Goal: Task Accomplishment & Management: Complete application form

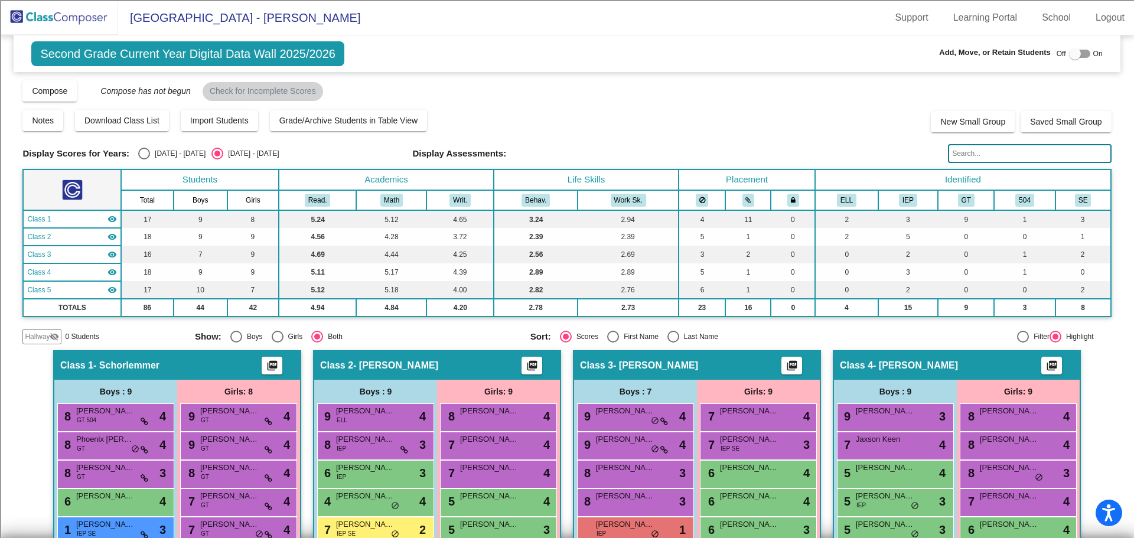
click at [54, 16] on img at bounding box center [59, 17] width 118 height 35
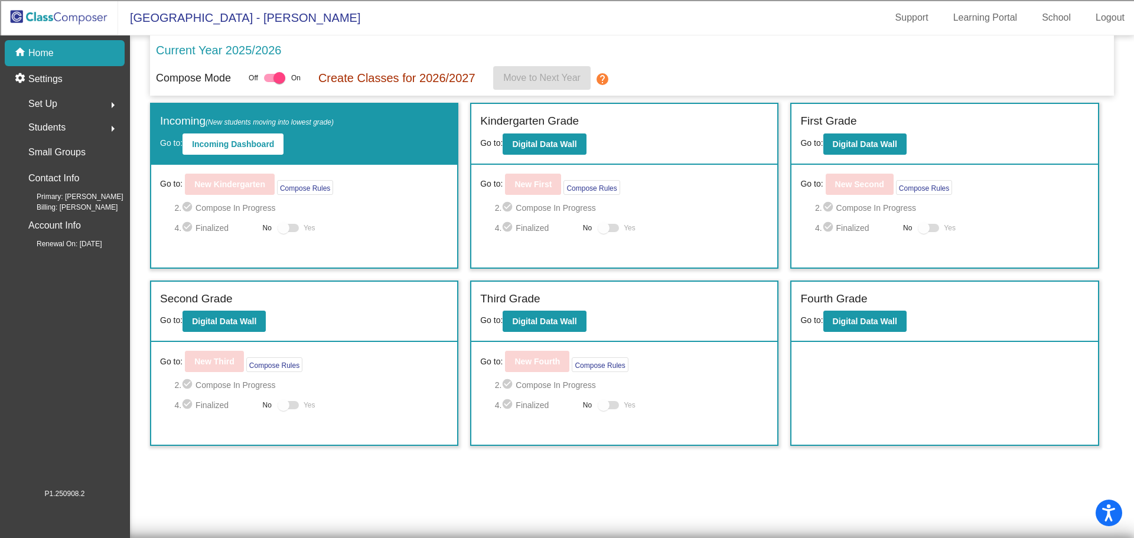
click at [100, 126] on div "Students arrow_right" at bounding box center [68, 128] width 113 height 24
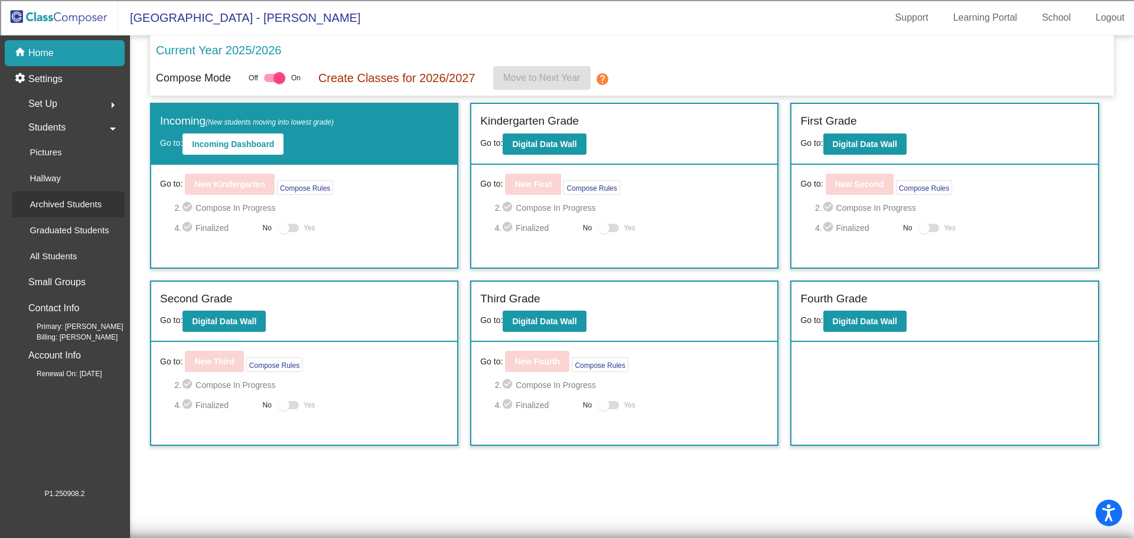
click at [57, 207] on p "Archived Students" at bounding box center [66, 204] width 72 height 14
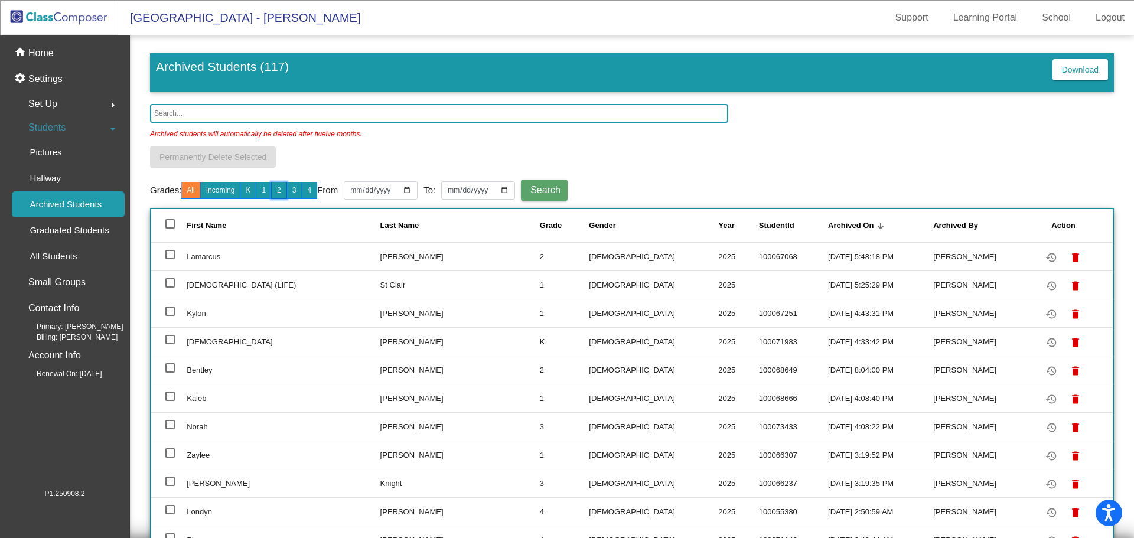
click at [281, 189] on button "2" at bounding box center [279, 190] width 16 height 17
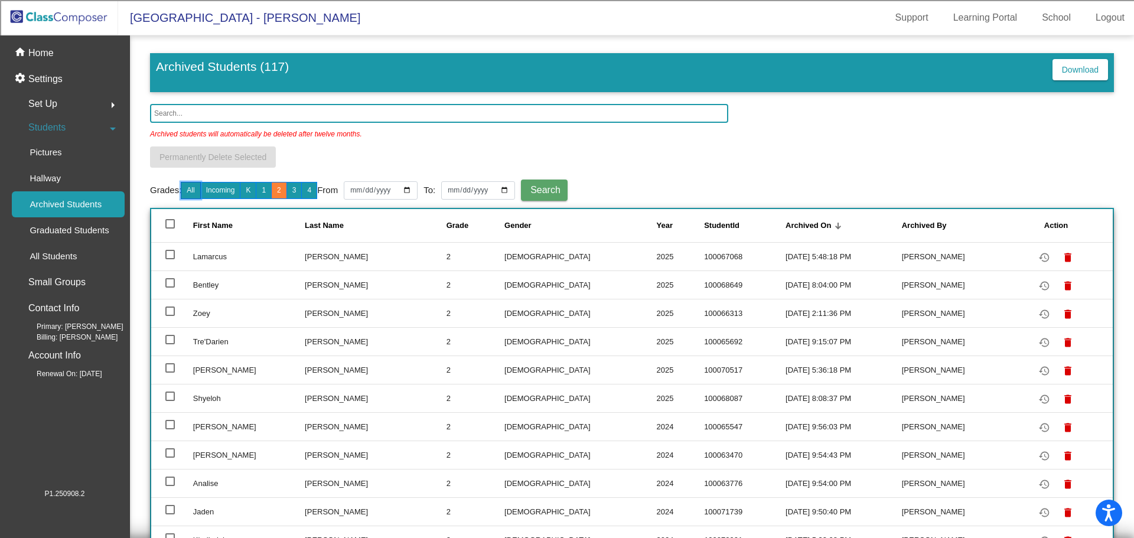
click at [192, 185] on button "All" at bounding box center [190, 190] width 19 height 17
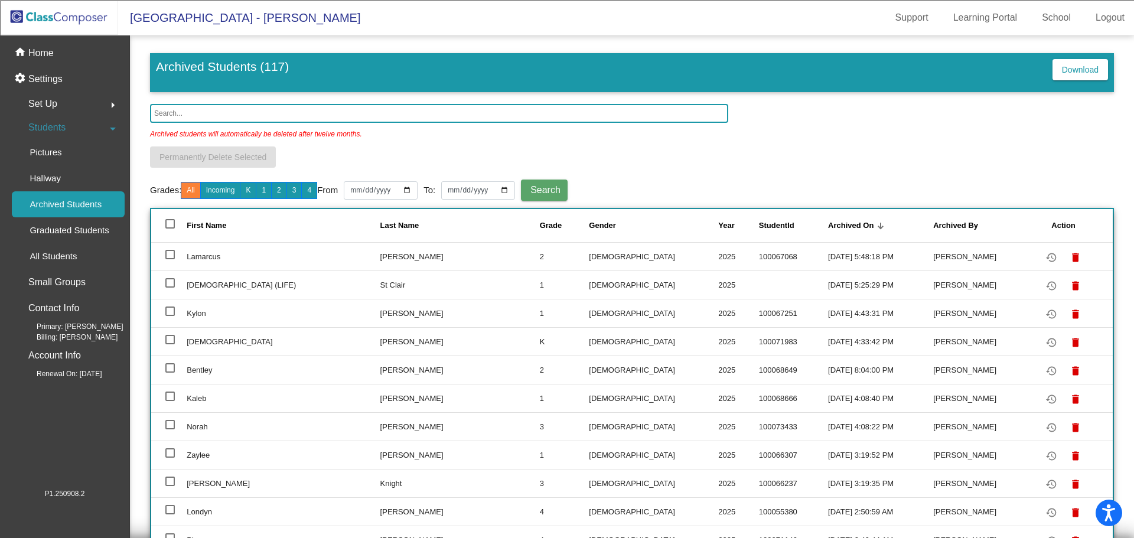
click at [191, 106] on input "text" at bounding box center [439, 113] width 578 height 19
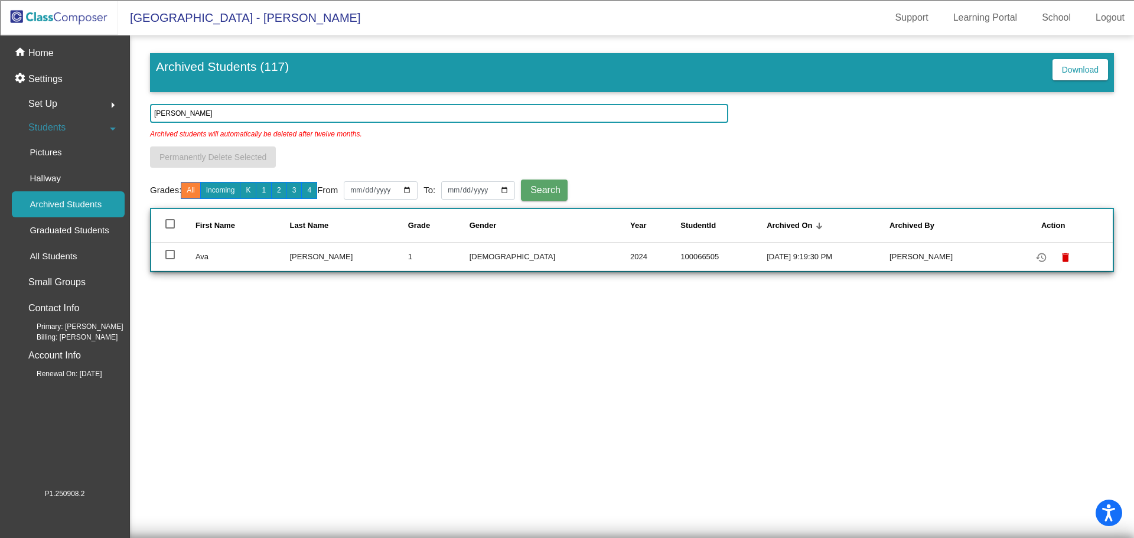
type input "[PERSON_NAME]"
click at [1034, 254] on mat-icon "restore" at bounding box center [1041, 257] width 14 height 14
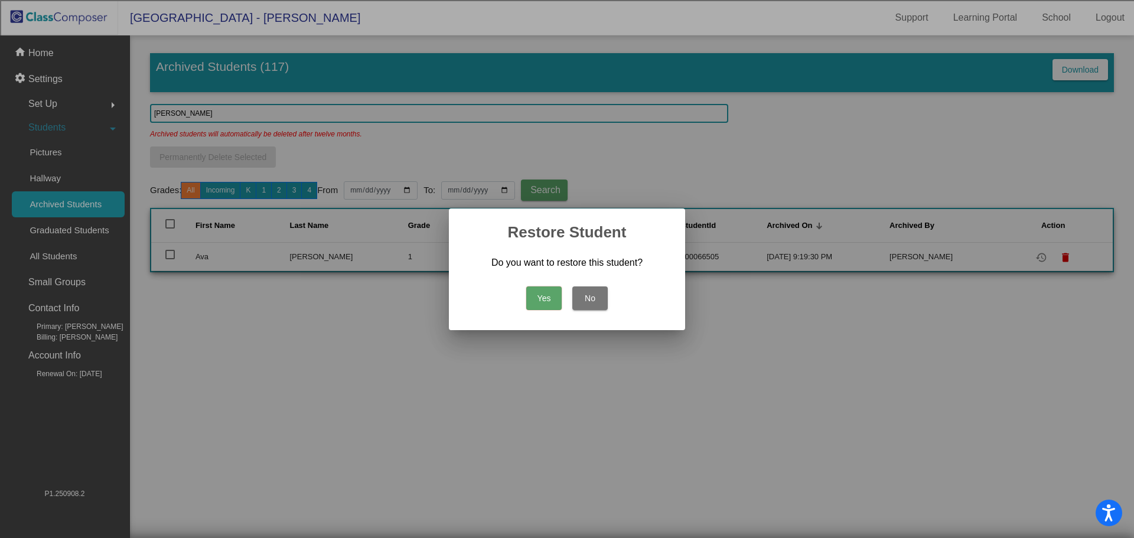
click at [540, 303] on button "Yes" at bounding box center [543, 298] width 35 height 24
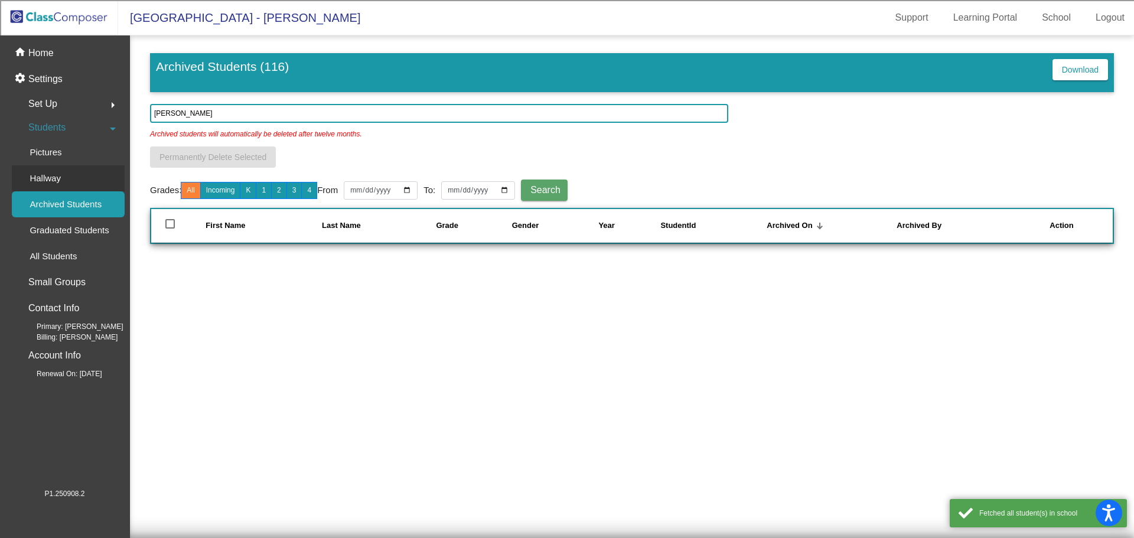
click at [60, 182] on p "Hallway" at bounding box center [45, 178] width 31 height 14
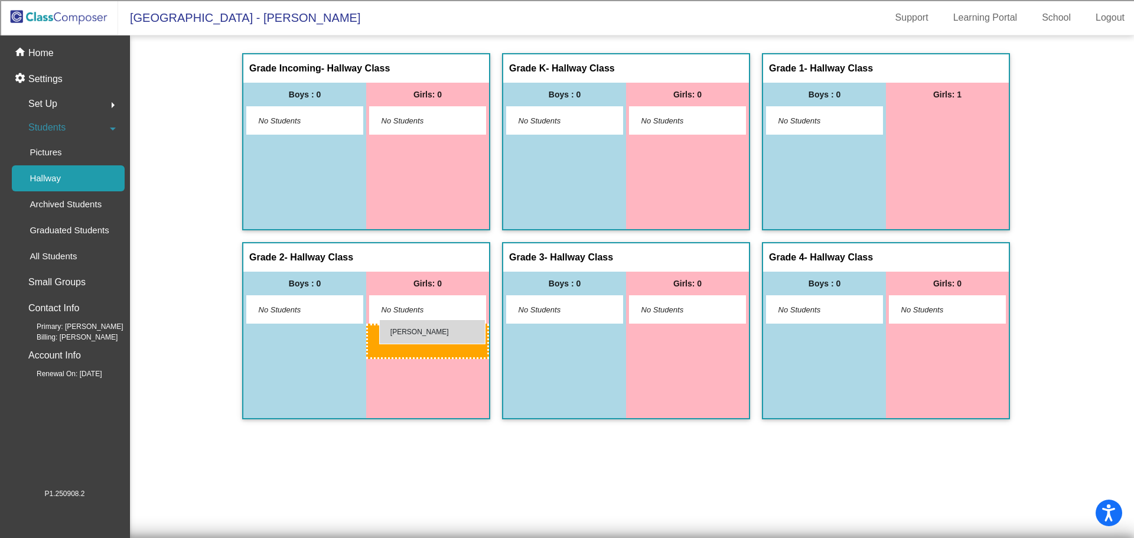
drag, startPoint x: 943, startPoint y: 121, endPoint x: 379, endPoint y: 319, distance: 597.8
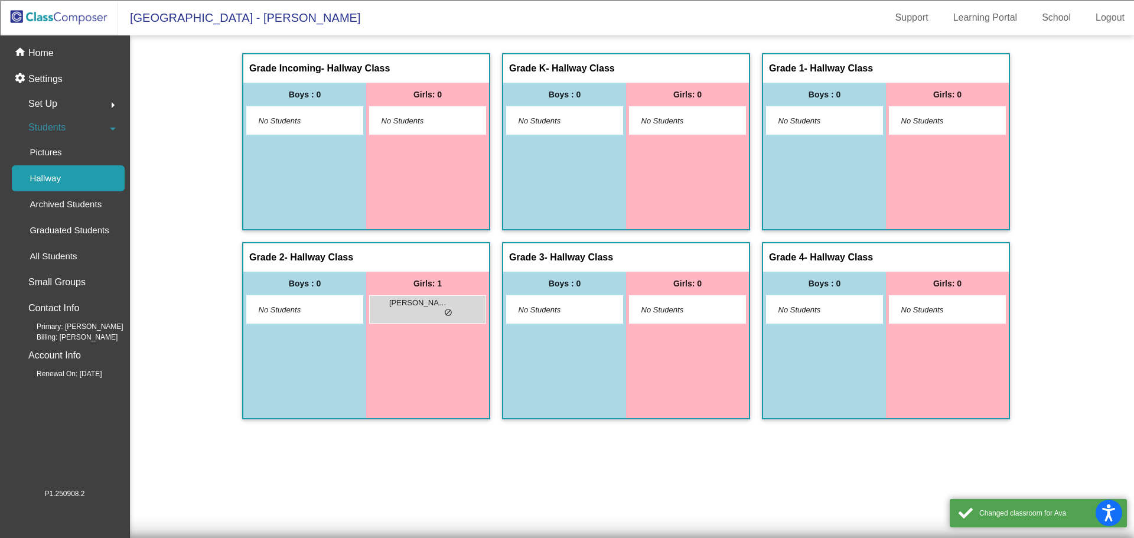
click at [50, 17] on img at bounding box center [59, 17] width 118 height 35
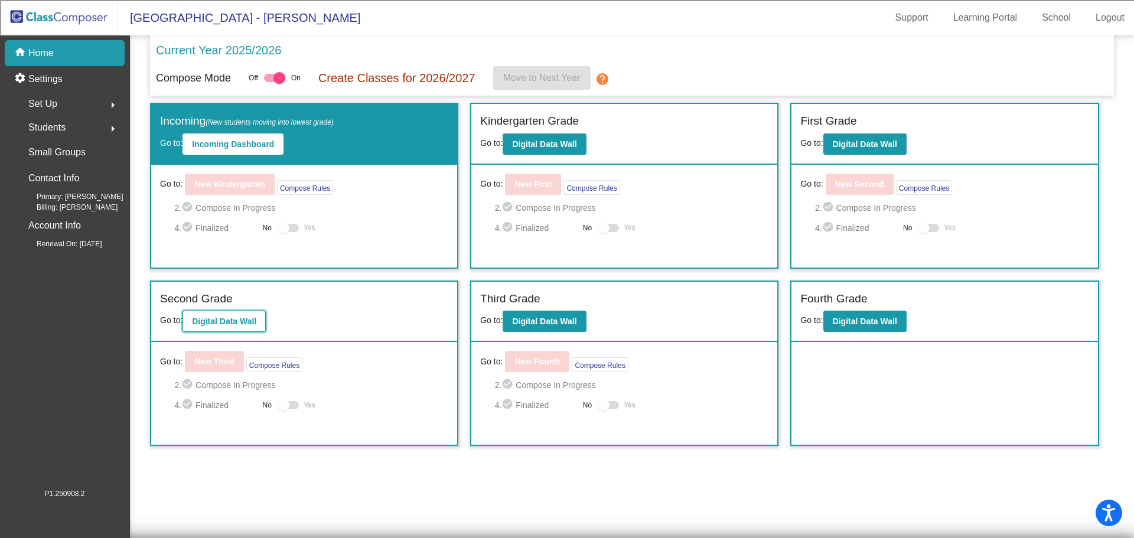
click at [221, 328] on button "Digital Data Wall" at bounding box center [223, 321] width 83 height 21
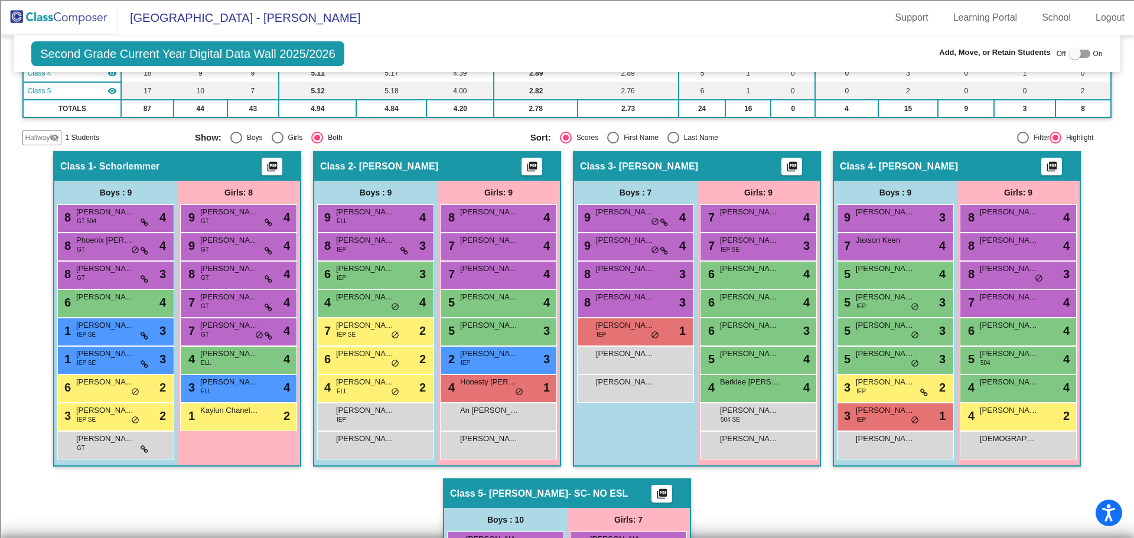
scroll to position [236, 0]
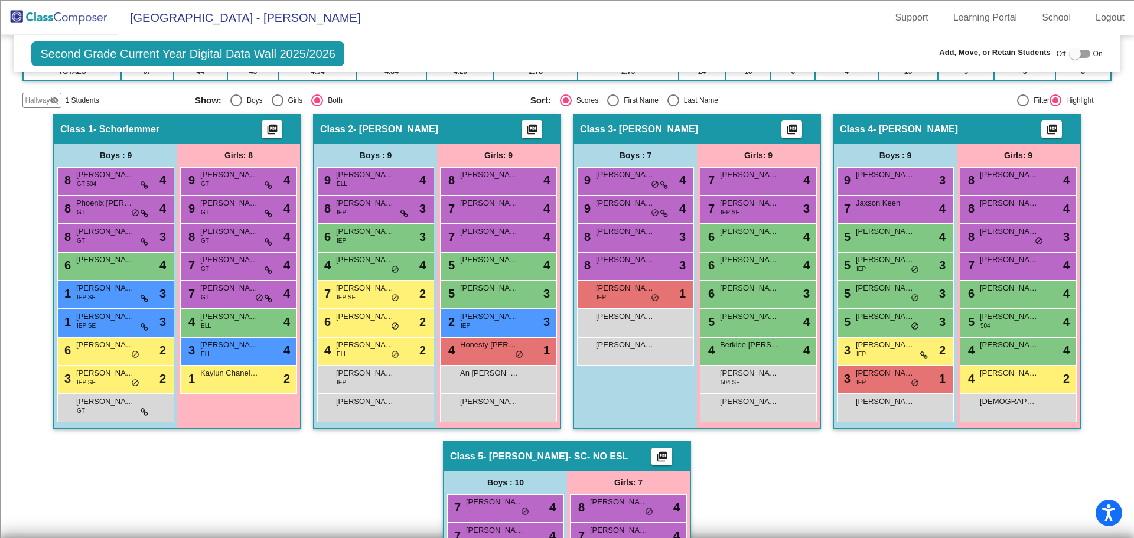
click at [54, 102] on mat-icon "visibility_off" at bounding box center [54, 100] width 9 height 9
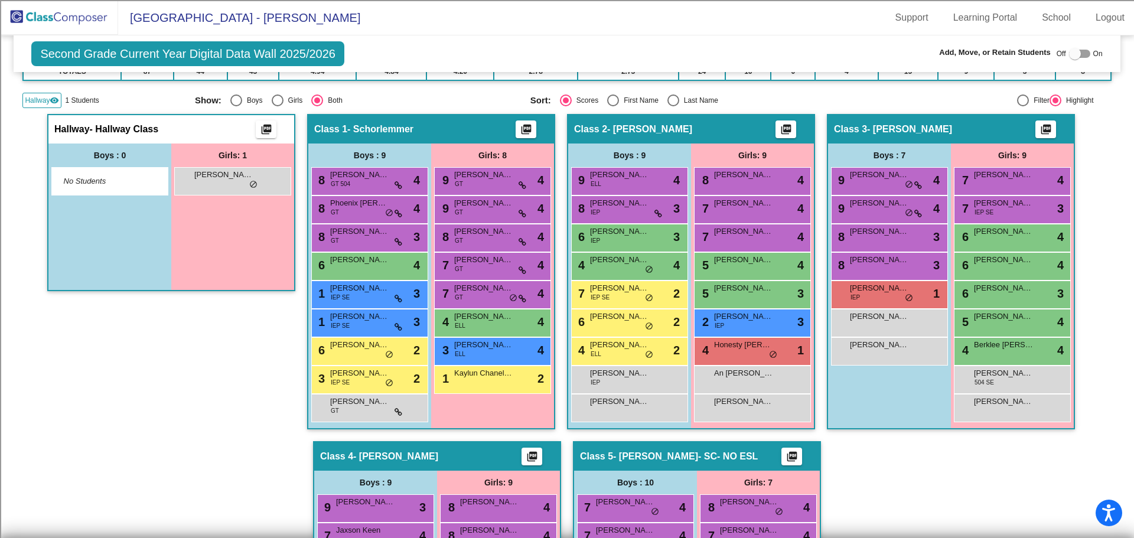
click at [1082, 56] on div at bounding box center [1079, 54] width 21 height 8
checkbox input "true"
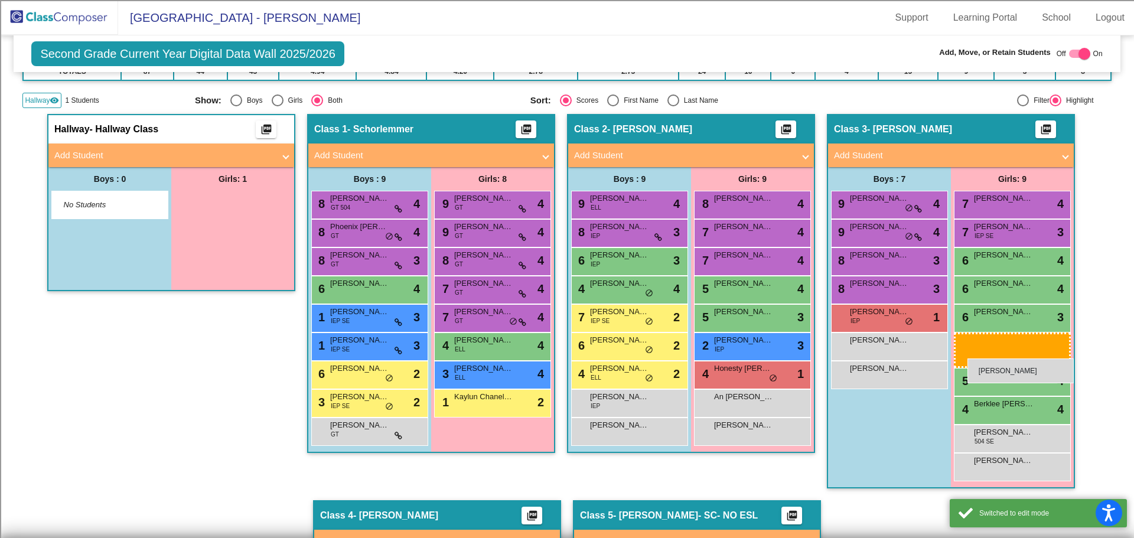
drag, startPoint x: 212, startPoint y: 205, endPoint x: 967, endPoint y: 358, distance: 770.5
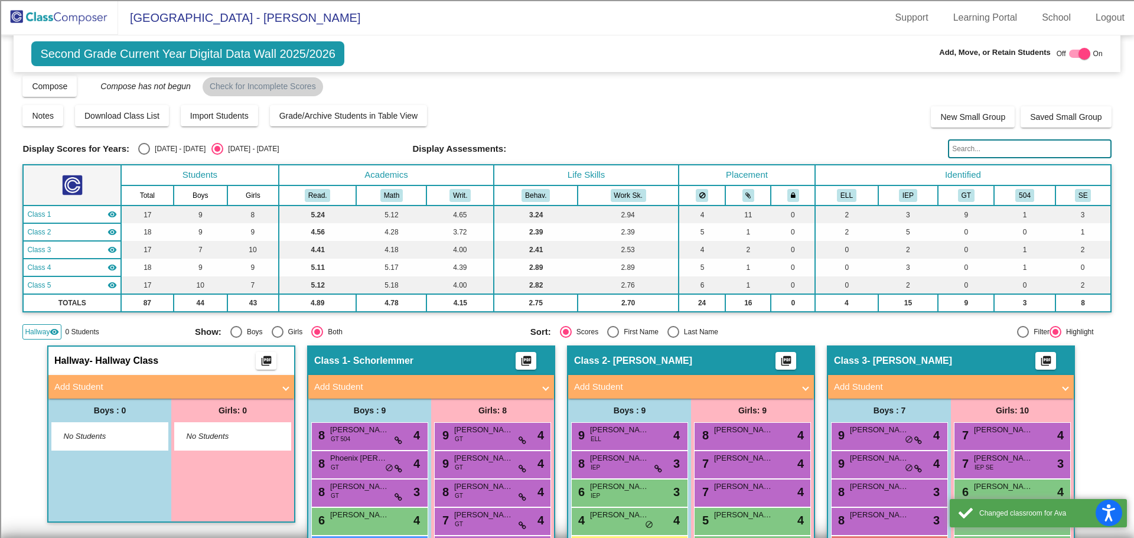
scroll to position [0, 0]
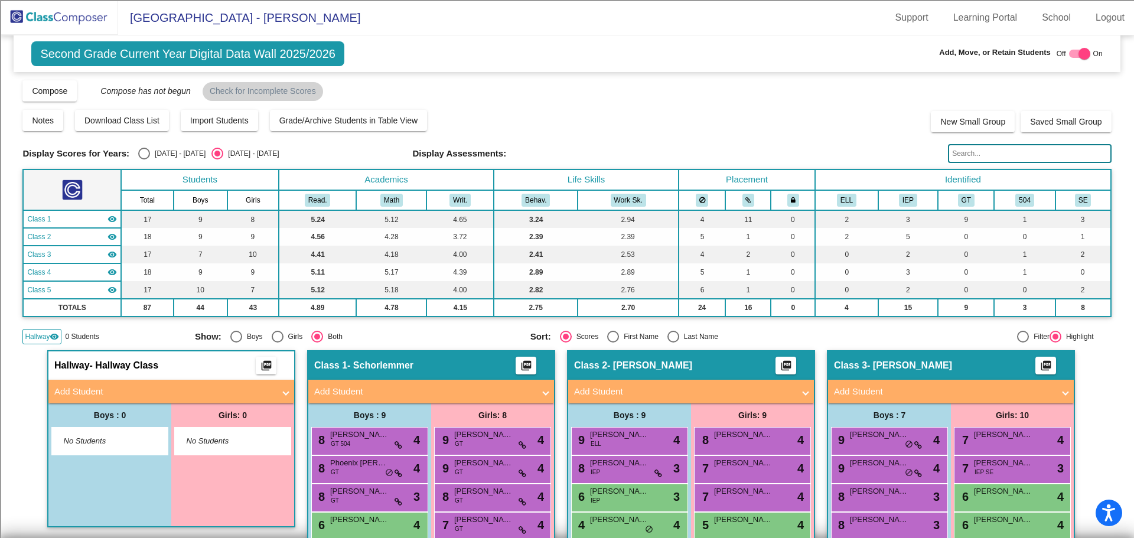
click at [35, 335] on span "Hallway" at bounding box center [37, 336] width 25 height 11
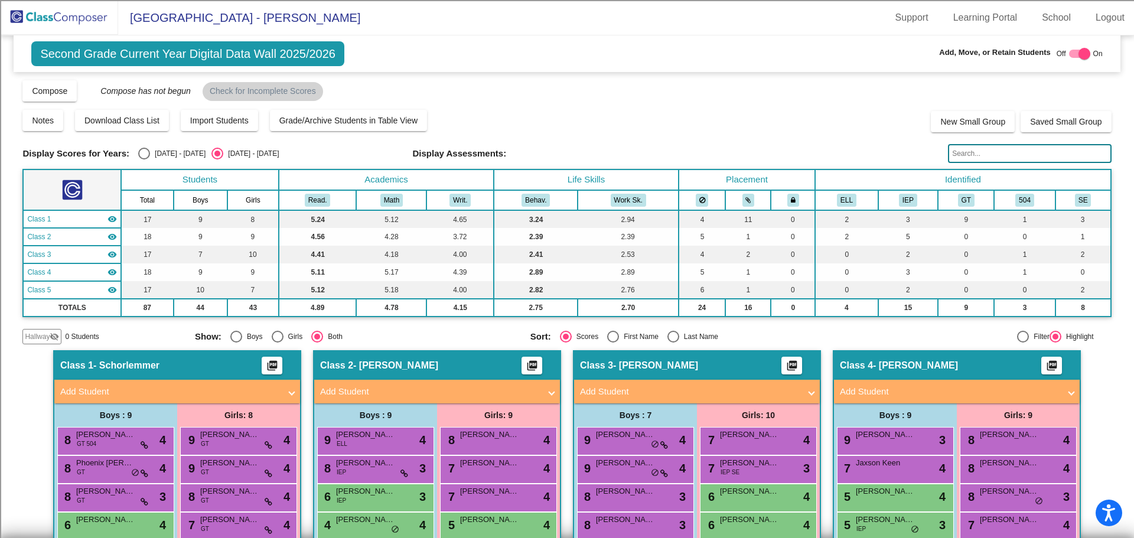
click at [54, 16] on img at bounding box center [59, 17] width 118 height 35
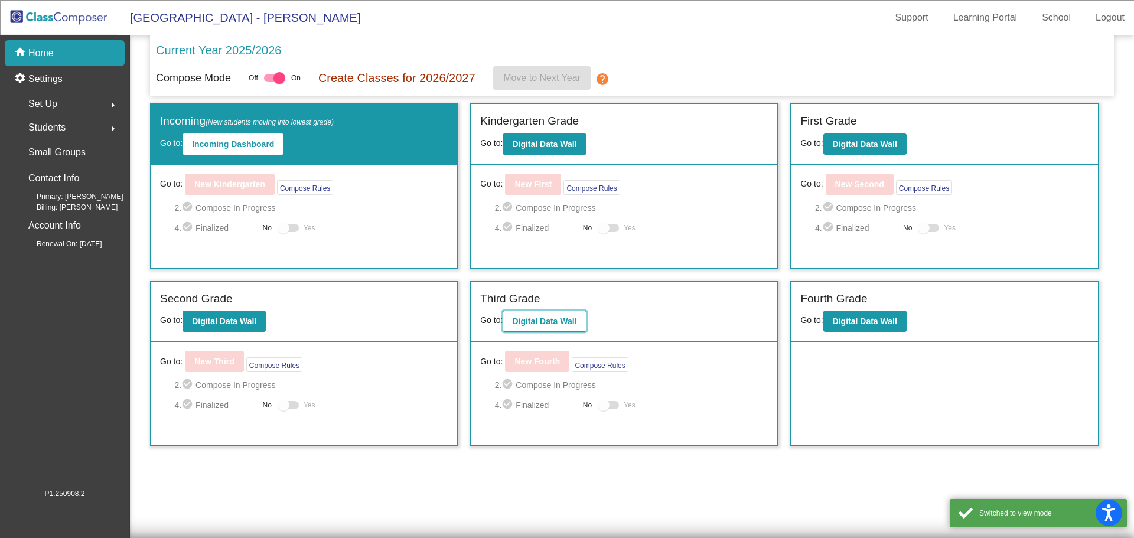
click at [550, 324] on b "Digital Data Wall" at bounding box center [544, 320] width 64 height 9
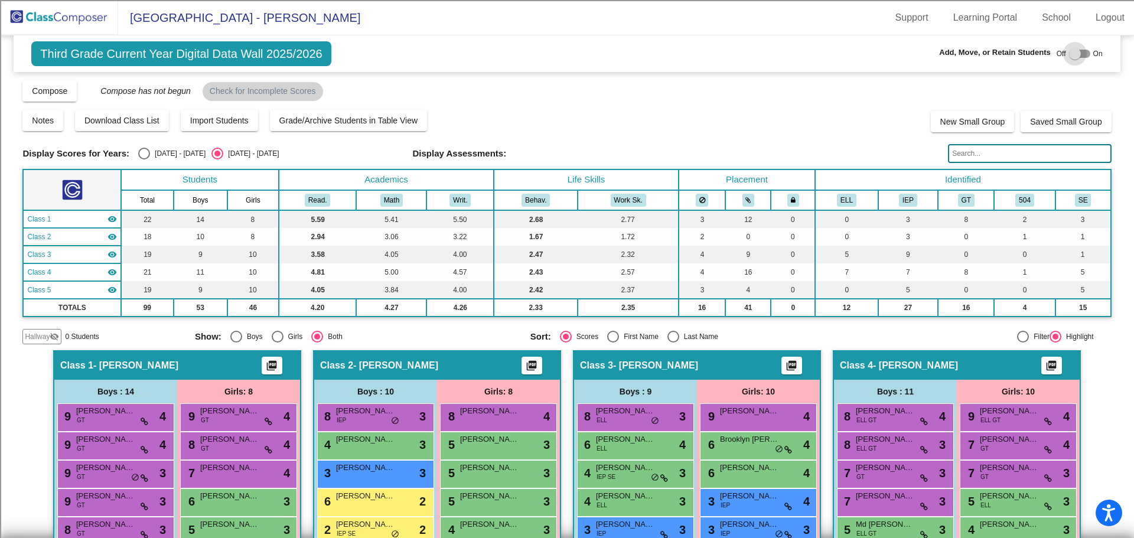
click at [1078, 49] on label at bounding box center [1079, 54] width 21 height 14
checkbox input "true"
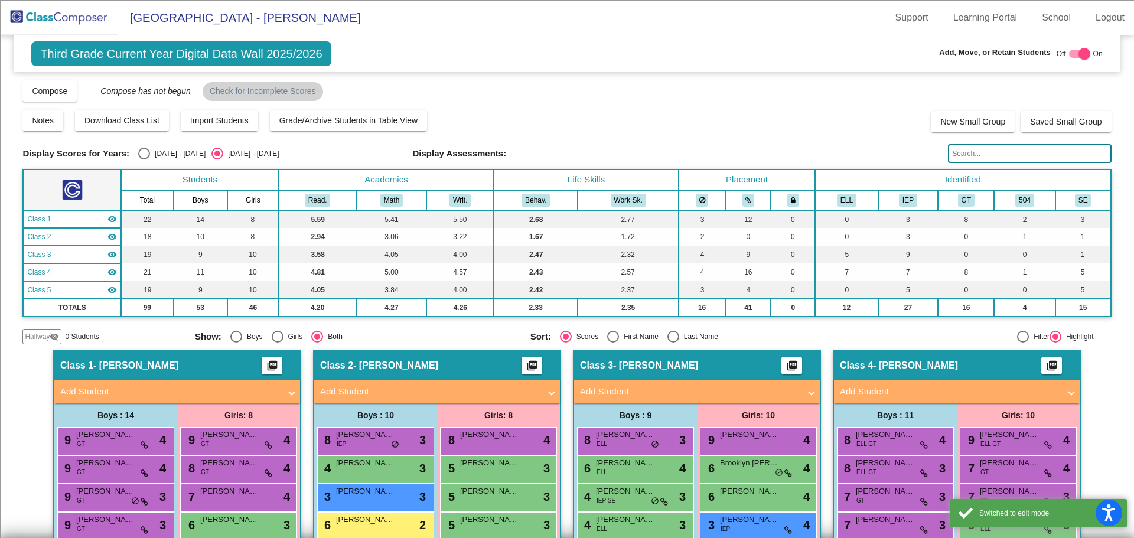
click at [47, 338] on span "Hallway" at bounding box center [37, 336] width 25 height 11
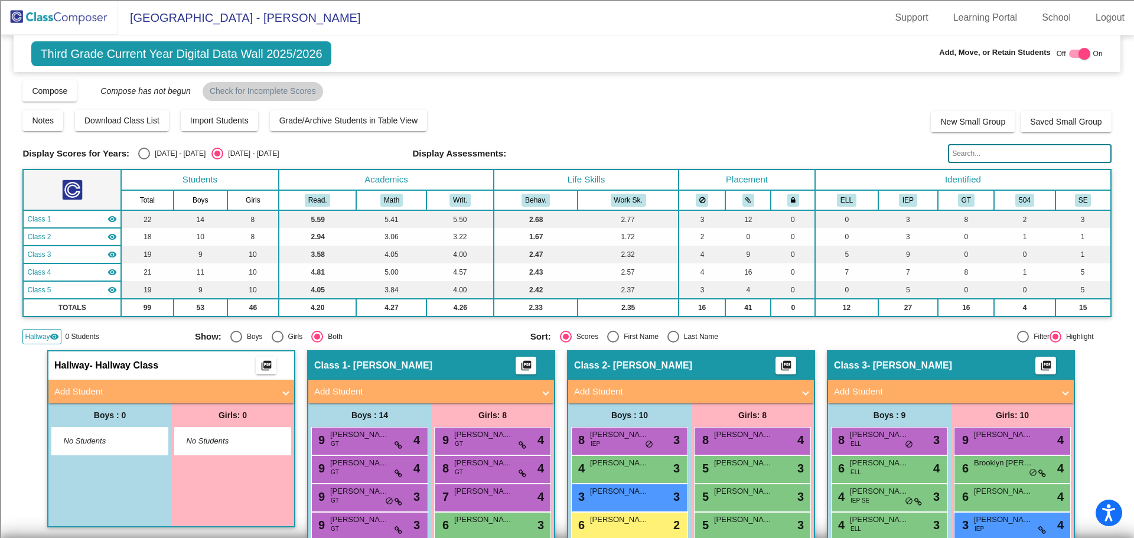
click at [275, 391] on span "Add Student" at bounding box center [168, 392] width 229 height 14
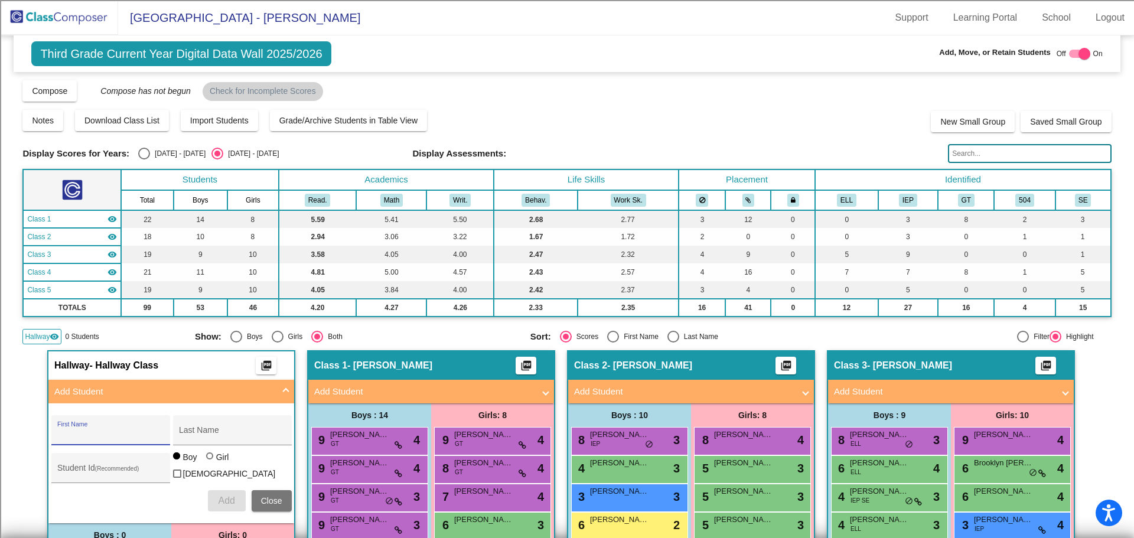
click at [87, 430] on input "First Name" at bounding box center [110, 434] width 106 height 9
type input "[PERSON_NAME]"
click at [118, 471] on input "Student Id (Recommended)" at bounding box center [110, 472] width 106 height 9
type input "100066714"
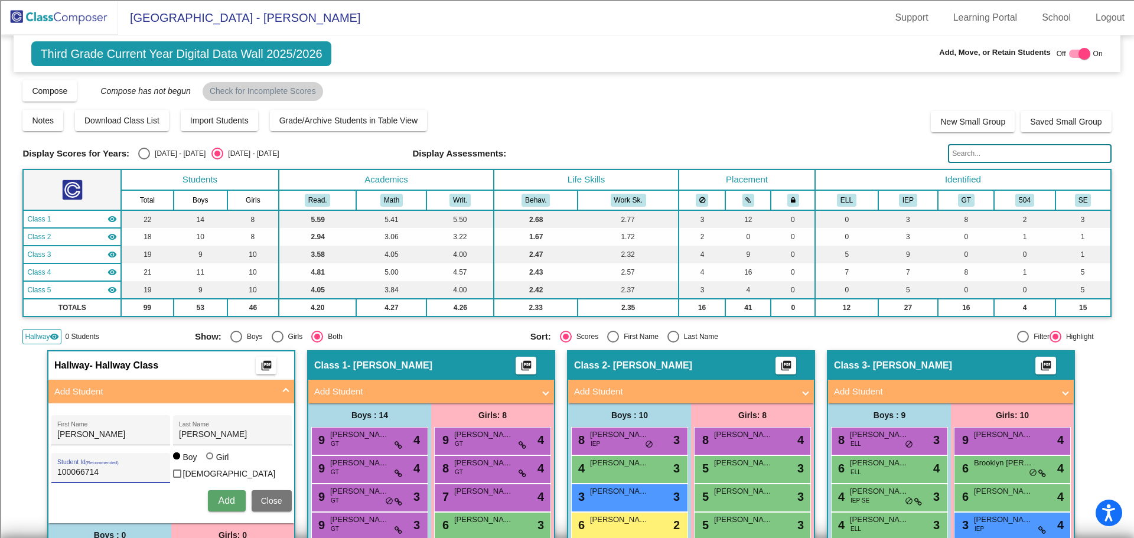
click at [226, 495] on span "Add" at bounding box center [226, 500] width 17 height 10
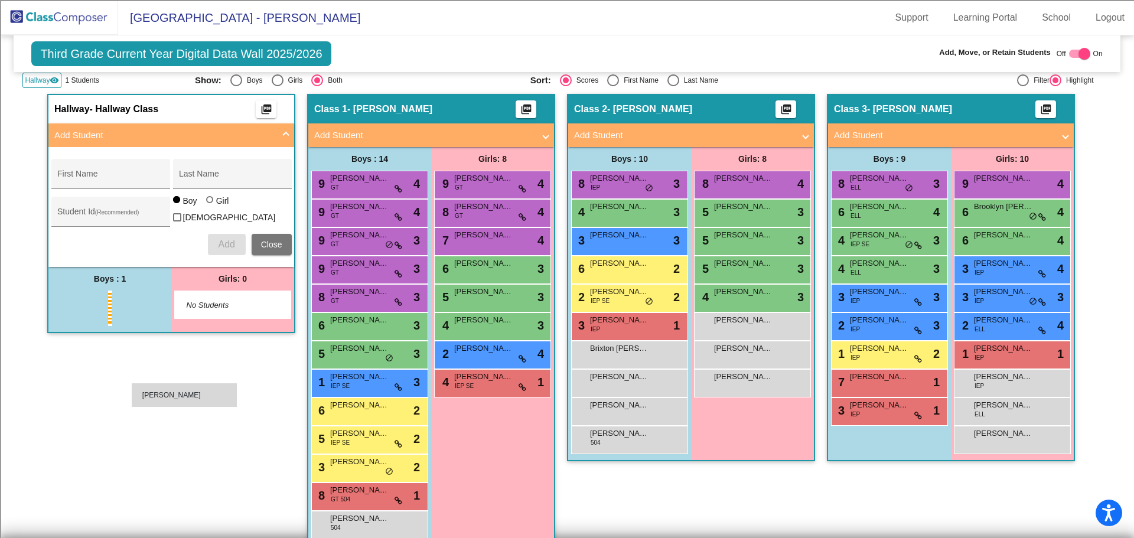
scroll to position [236, 0]
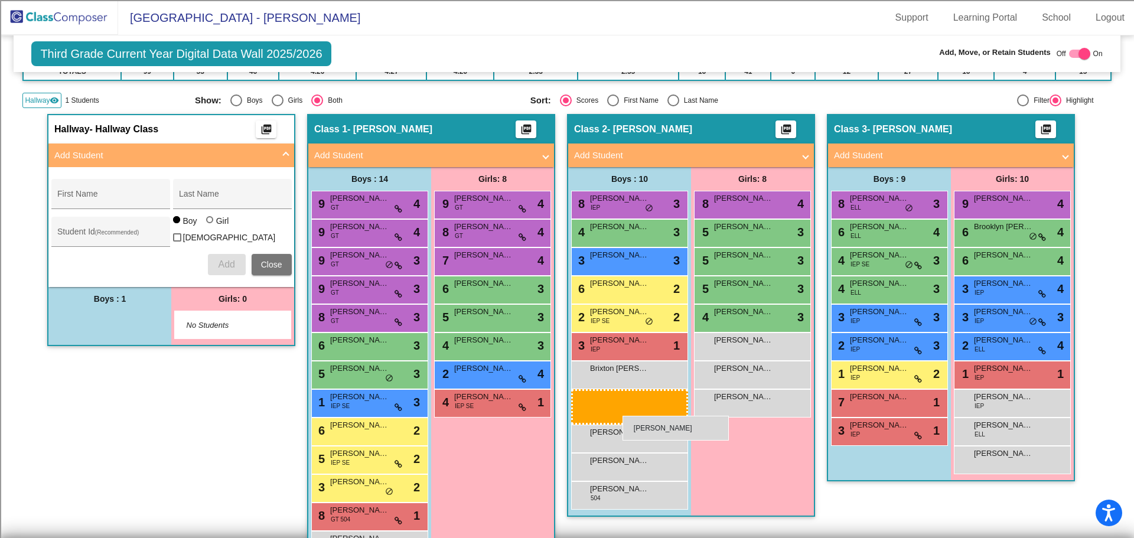
drag, startPoint x: 90, startPoint y: 258, endPoint x: 622, endPoint y: 416, distance: 554.9
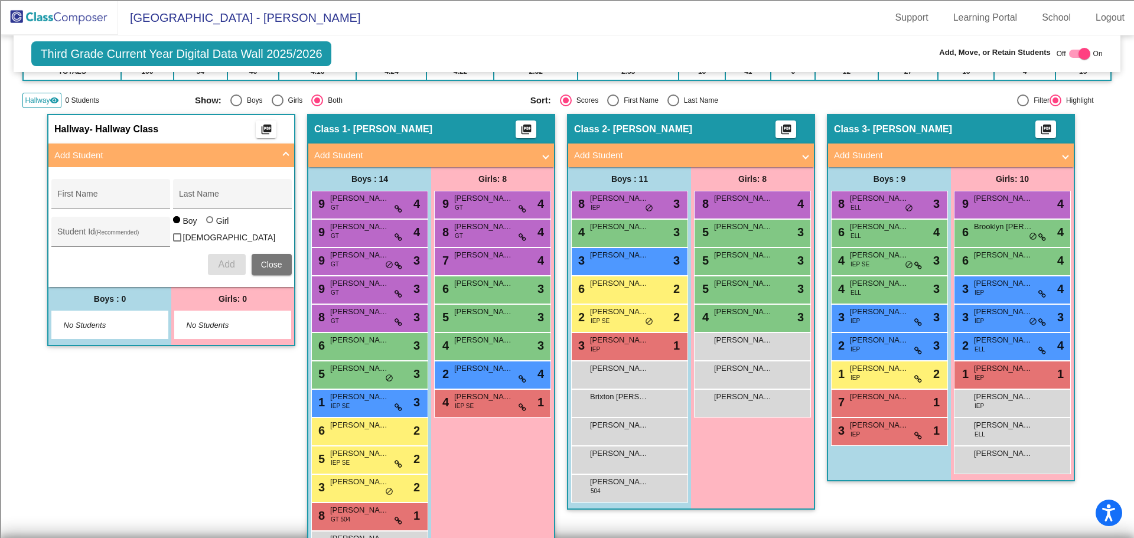
click at [39, 94] on div "Hallway visibility" at bounding box center [41, 100] width 39 height 15
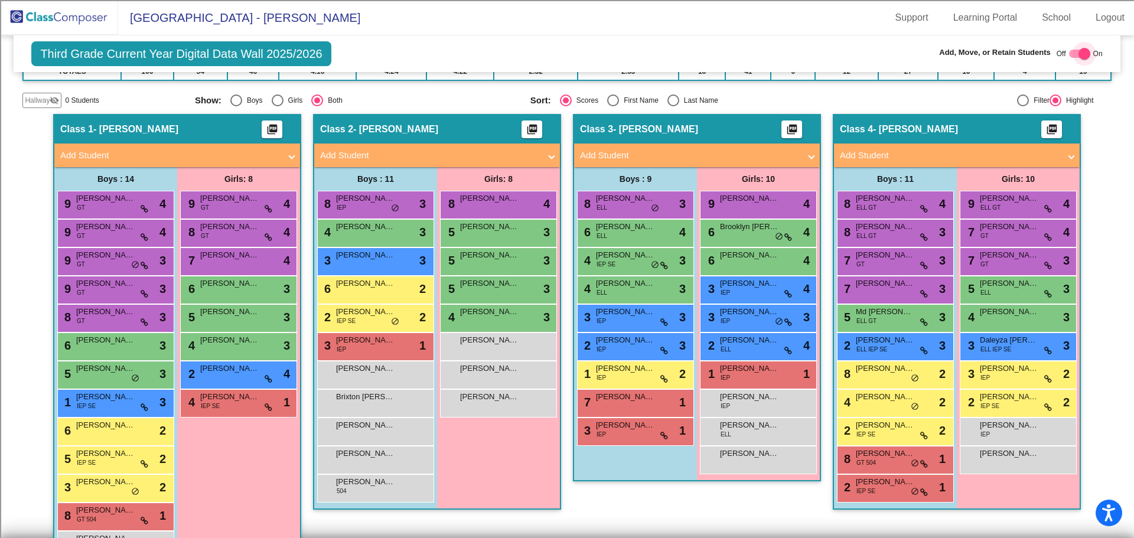
click at [1078, 51] on div at bounding box center [1084, 54] width 12 height 12
checkbox input "false"
